Goal: Task Accomplishment & Management: Use online tool/utility

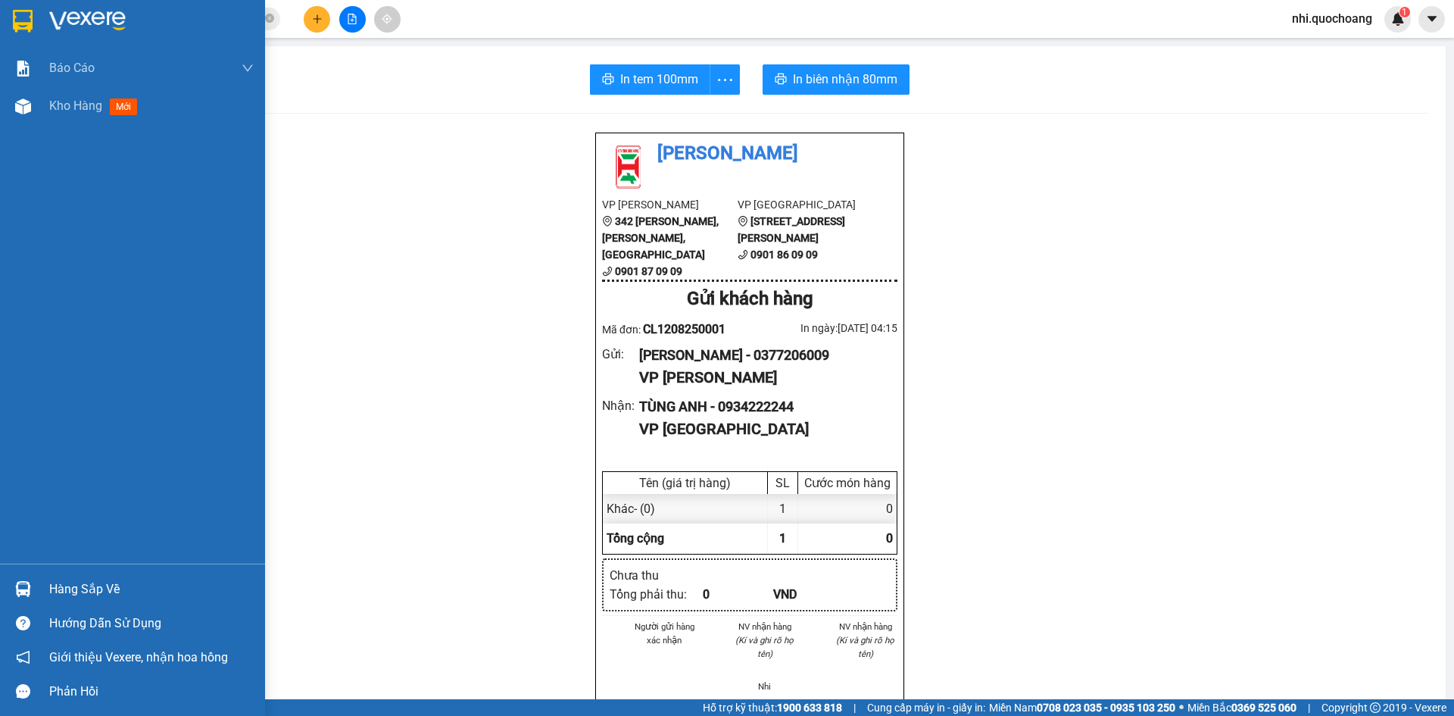
click at [16, 15] on img at bounding box center [23, 21] width 20 height 23
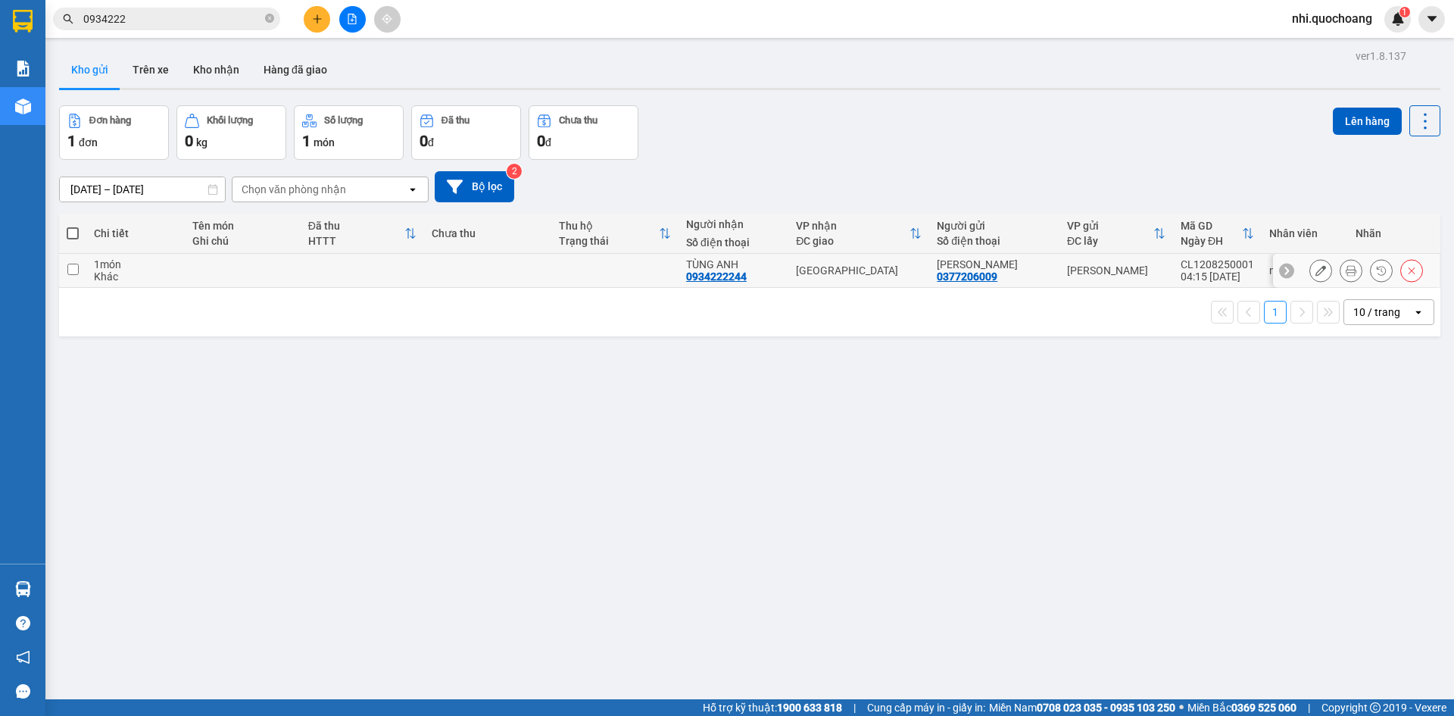
drag, startPoint x: 72, startPoint y: 264, endPoint x: 370, endPoint y: 168, distance: 312.7
click at [81, 260] on td at bounding box center [72, 271] width 27 height 34
checkbox input "true"
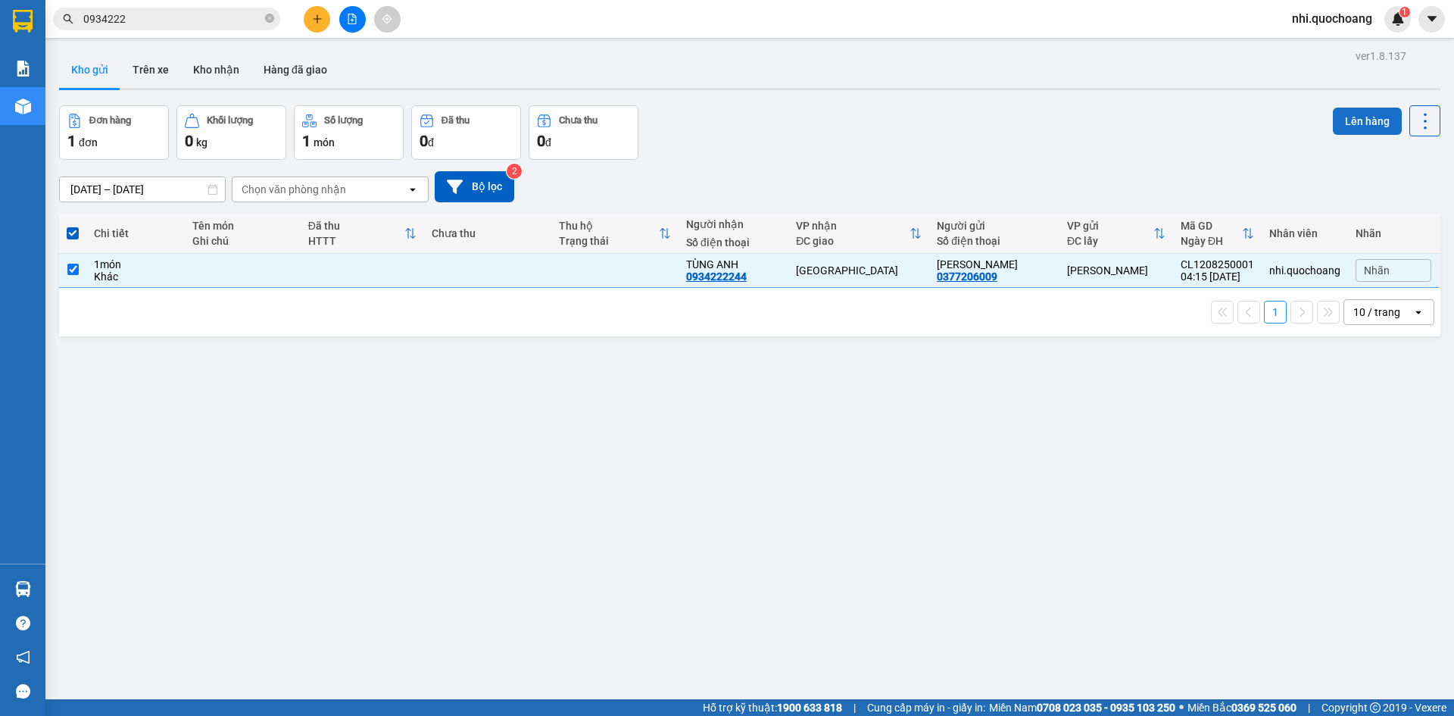
click at [1349, 120] on button "Lên hàng" at bounding box center [1367, 121] width 69 height 27
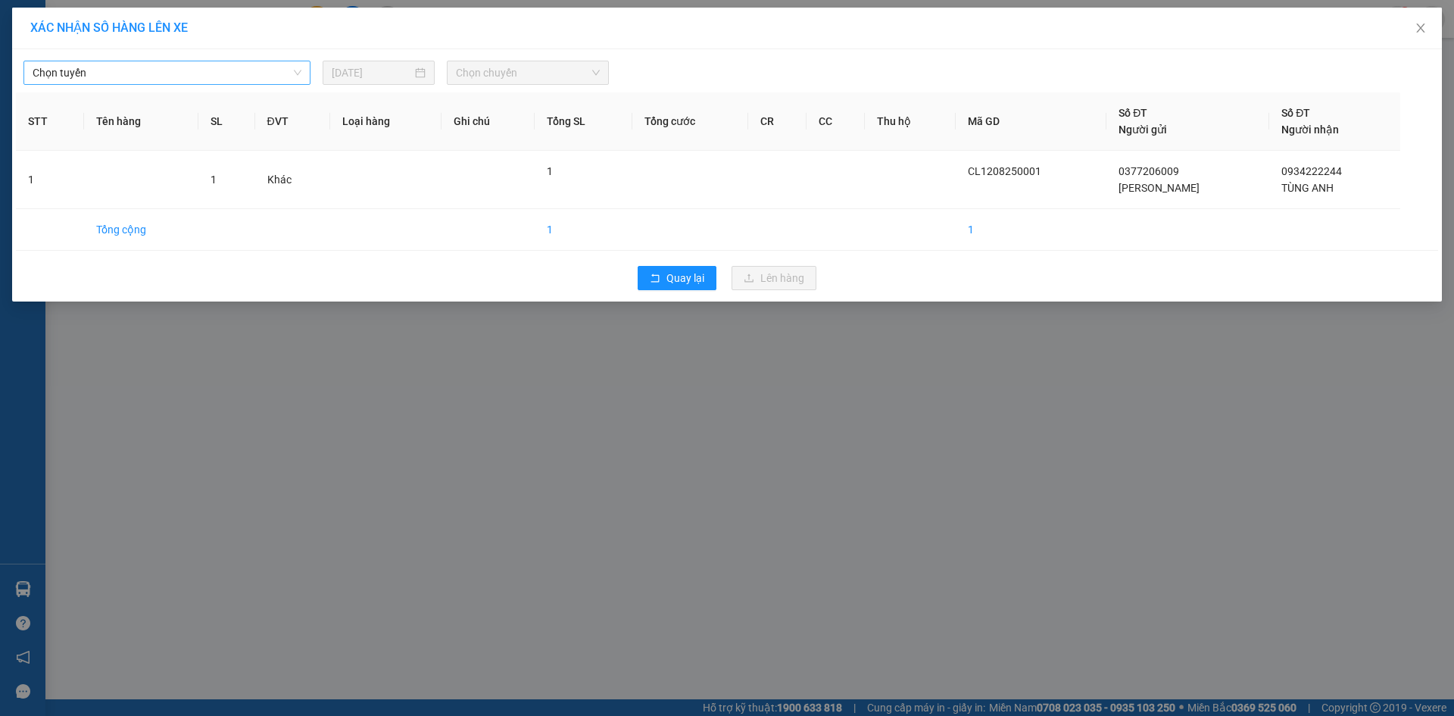
click at [258, 72] on span "Chọn tuyến" at bounding box center [167, 72] width 269 height 23
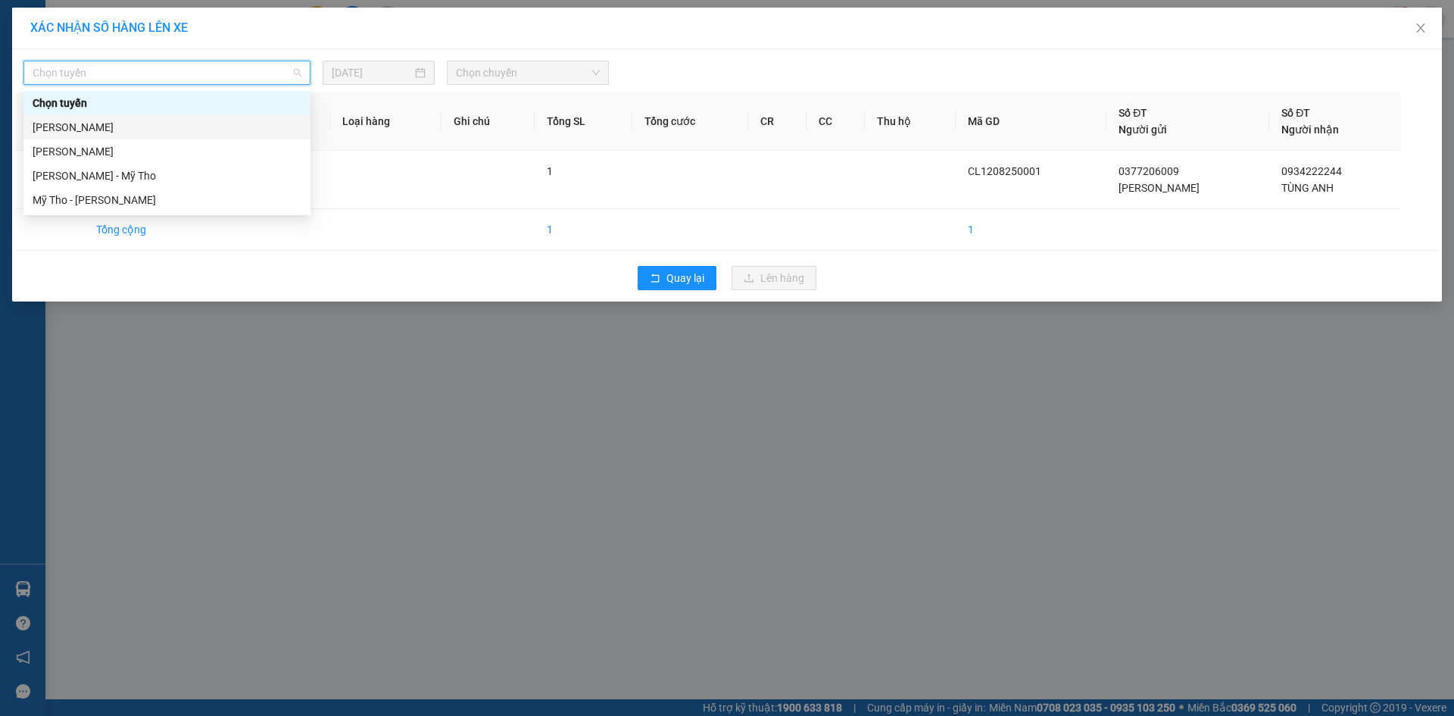
click at [136, 127] on div "[PERSON_NAME]" at bounding box center [167, 127] width 269 height 17
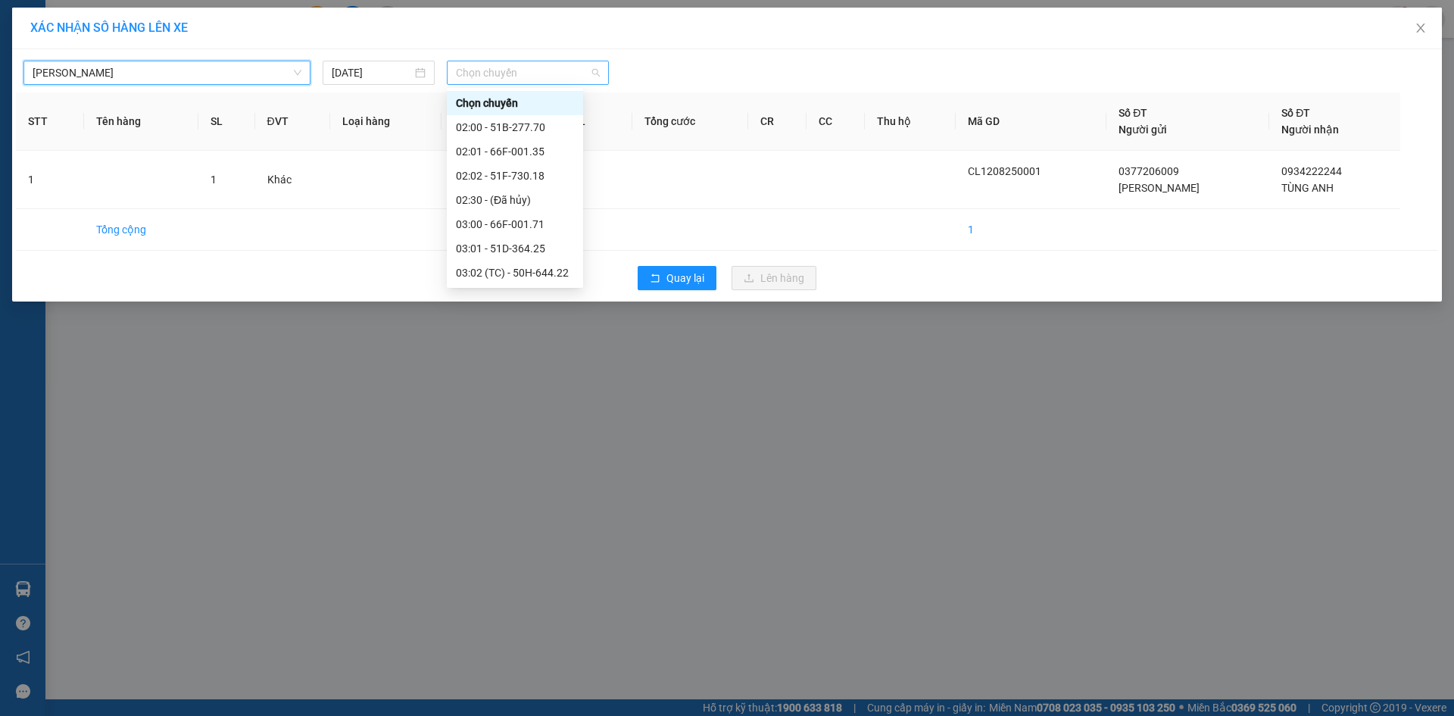
click at [520, 73] on span "Chọn chuyến" at bounding box center [528, 72] width 144 height 23
click at [520, 220] on div "05:00 - 66H-059.20" at bounding box center [515, 218] width 118 height 17
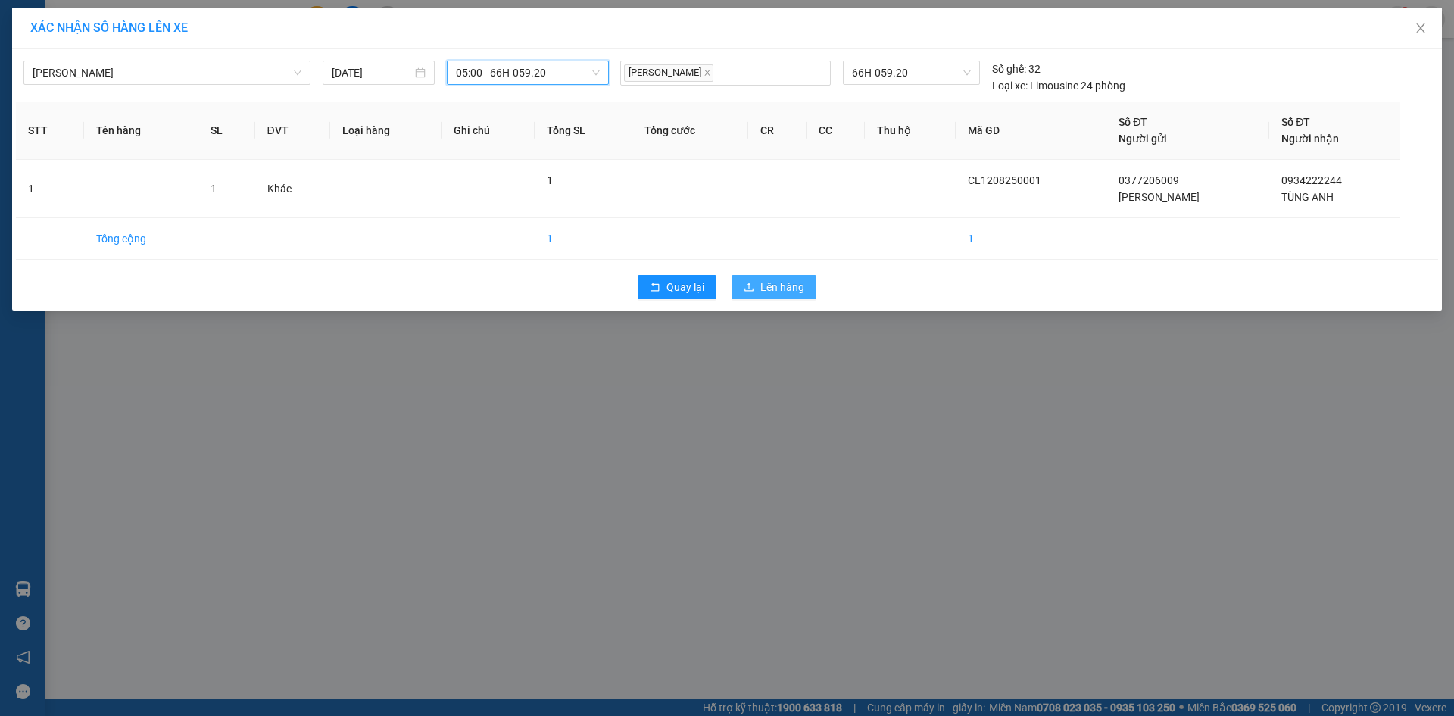
click at [777, 291] on span "Lên hàng" at bounding box center [782, 287] width 44 height 17
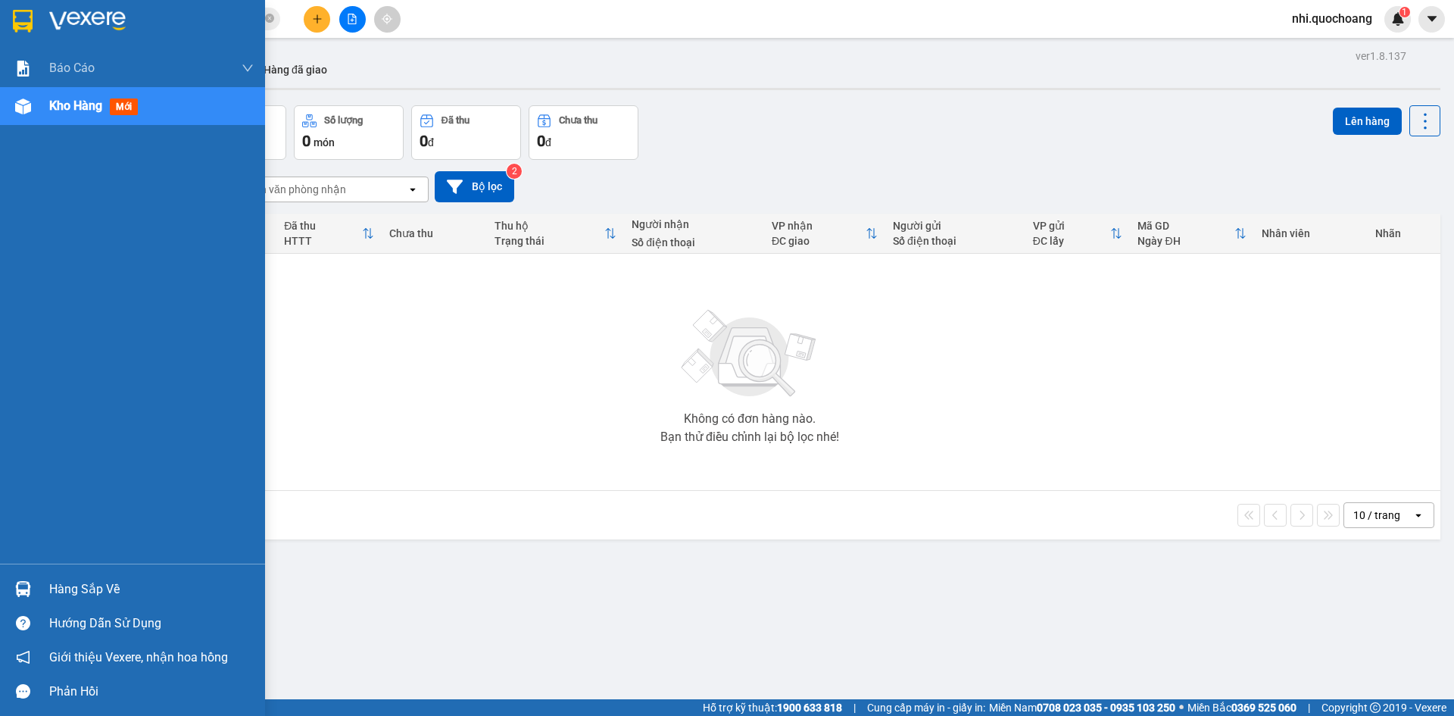
click at [35, 13] on div at bounding box center [23, 21] width 27 height 27
